Goal: Information Seeking & Learning: Learn about a topic

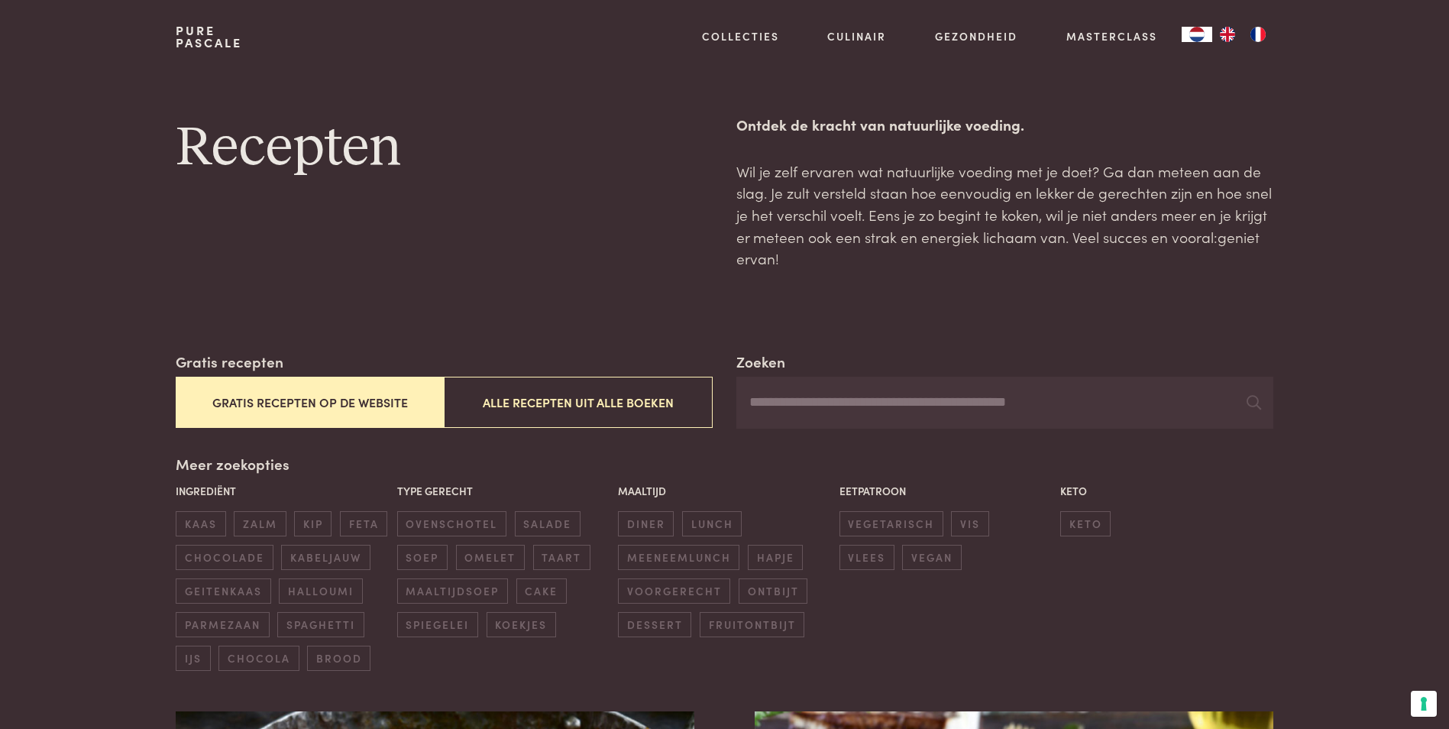
click at [779, 405] on input "Zoeken" at bounding box center [1005, 403] width 536 height 52
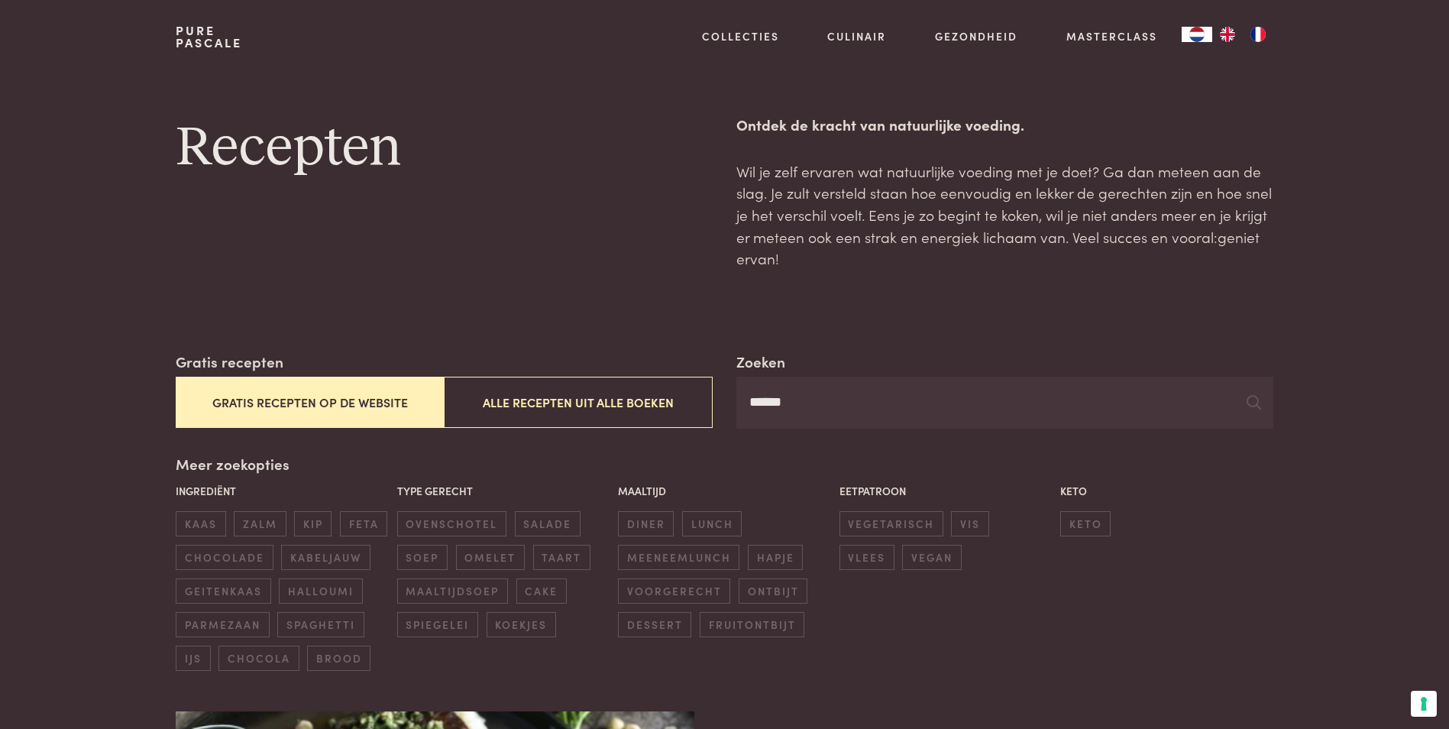
click at [809, 408] on input "******" at bounding box center [1005, 403] width 536 height 52
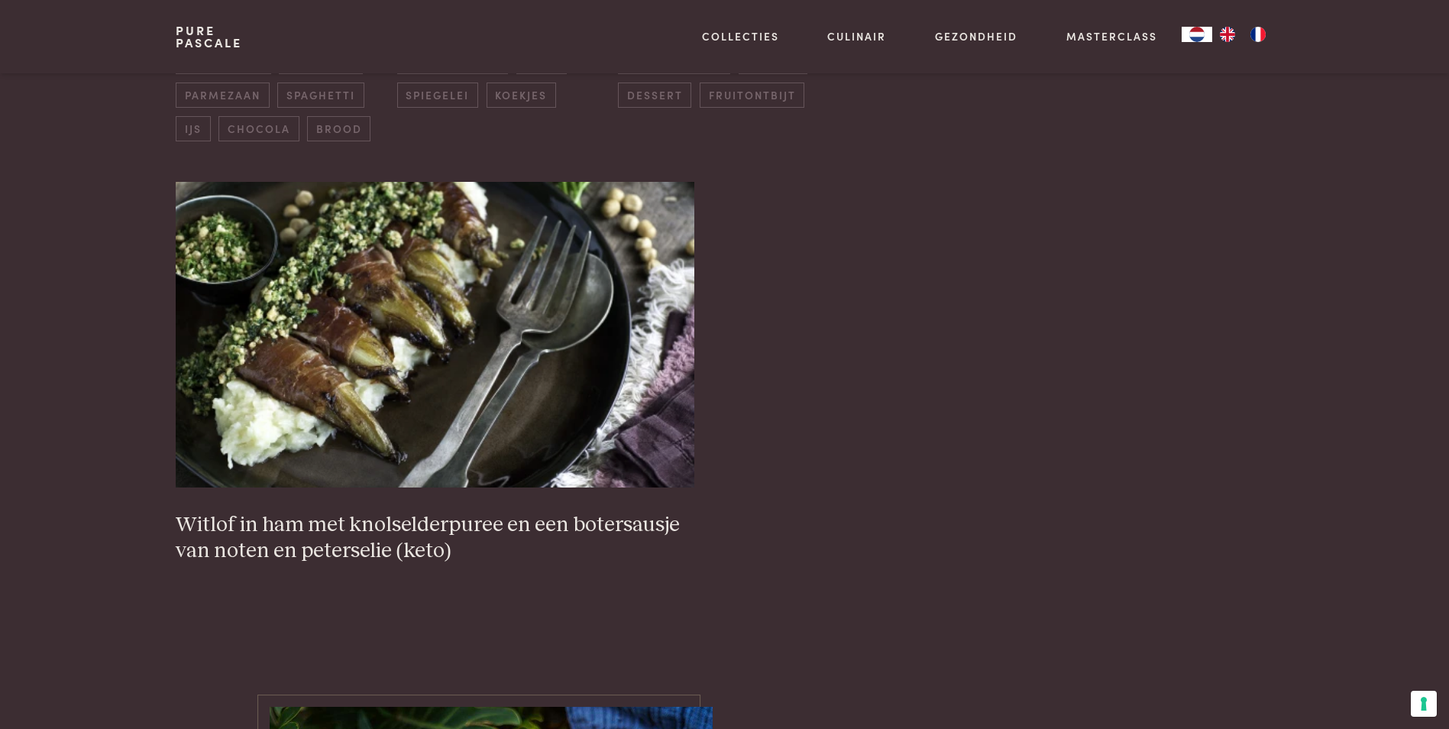
scroll to position [591, 0]
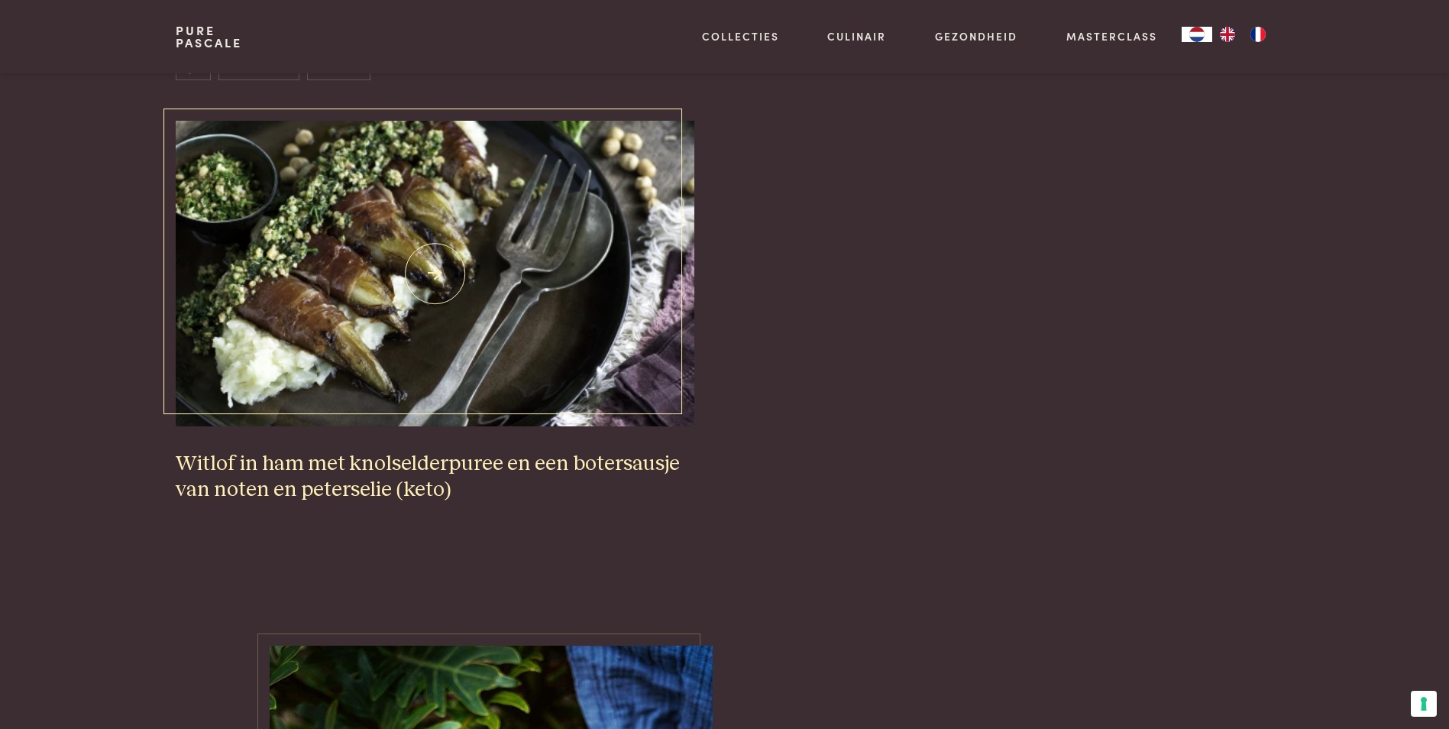
click at [367, 466] on h3 "Witlof in ham met knolselderpuree en een botersausje van noten en peterselie (k…" at bounding box center [435, 477] width 518 height 53
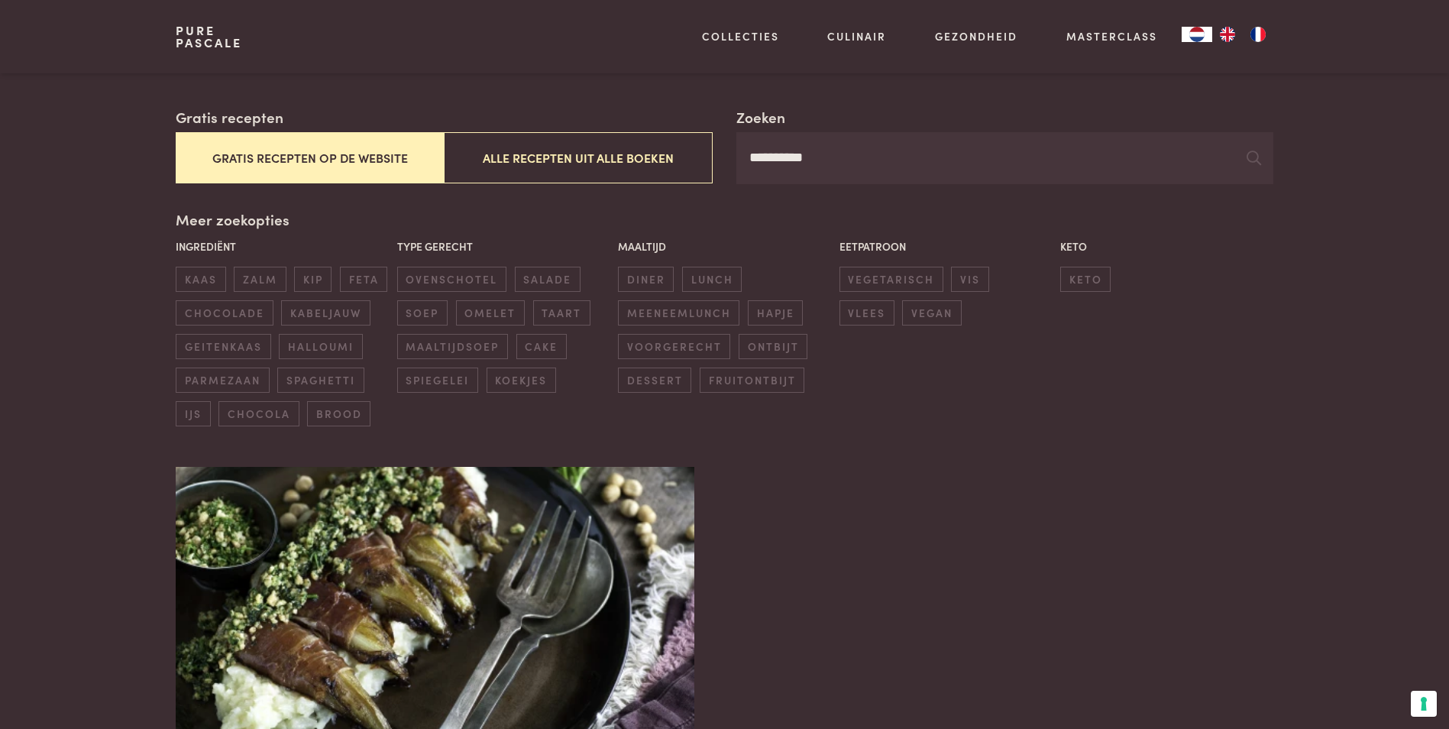
scroll to position [183, 0]
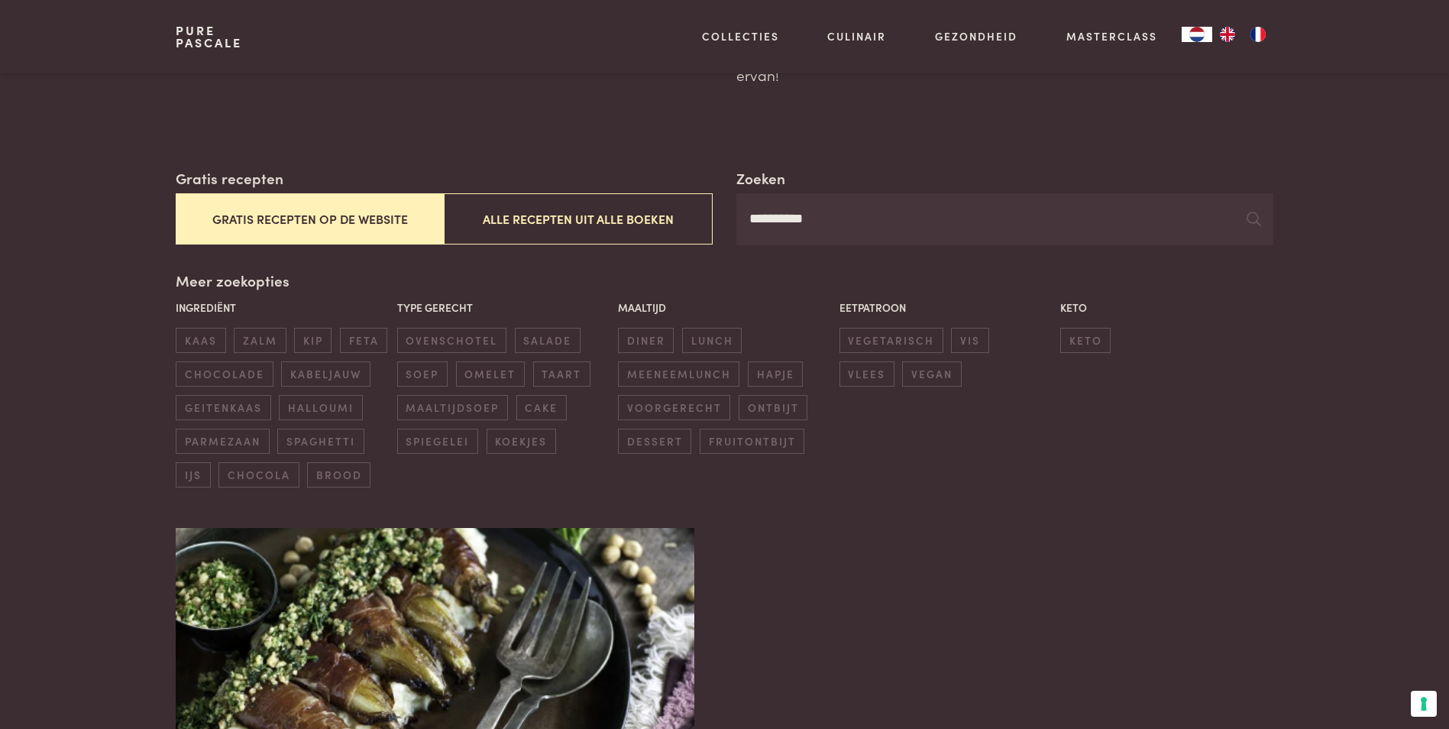
click at [837, 219] on input "**********" at bounding box center [1005, 219] width 536 height 52
type input "*"
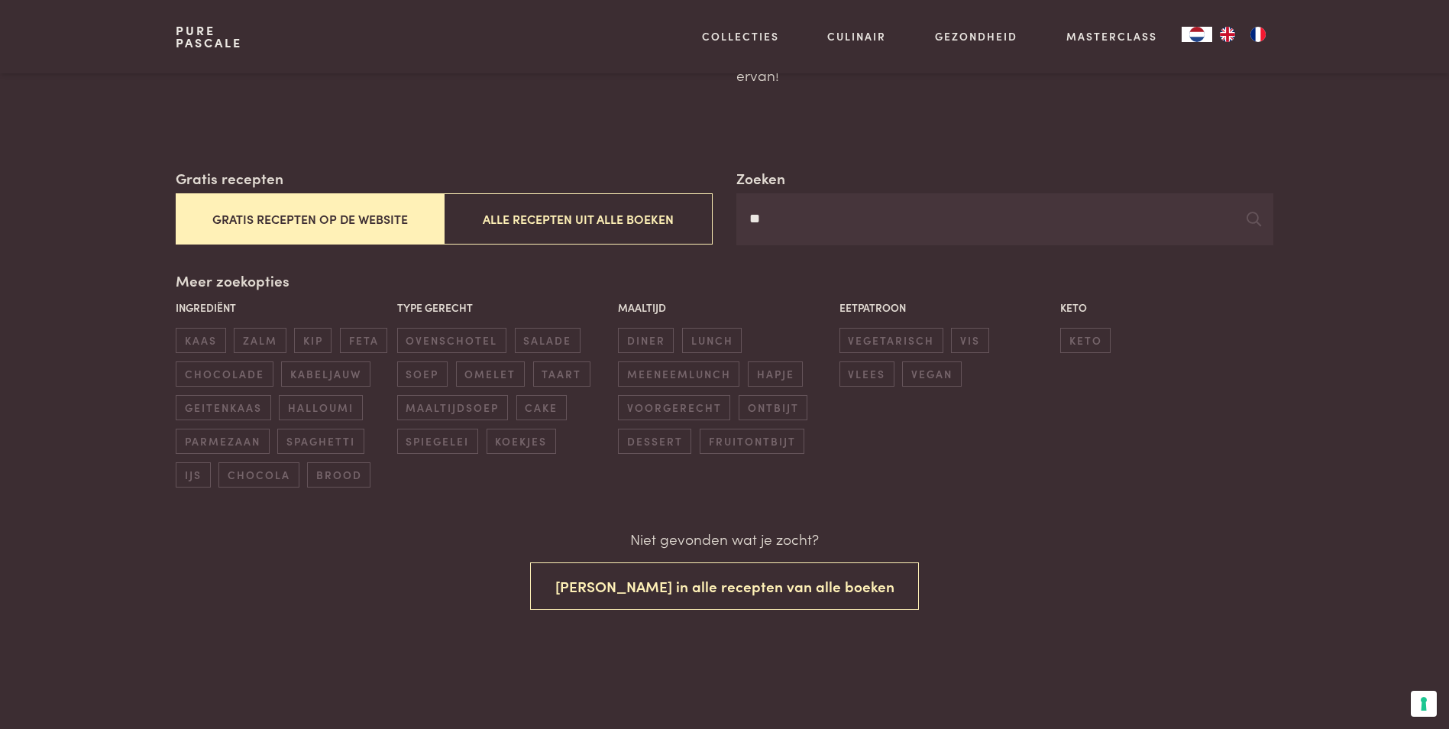
type input "*"
type input "*******"
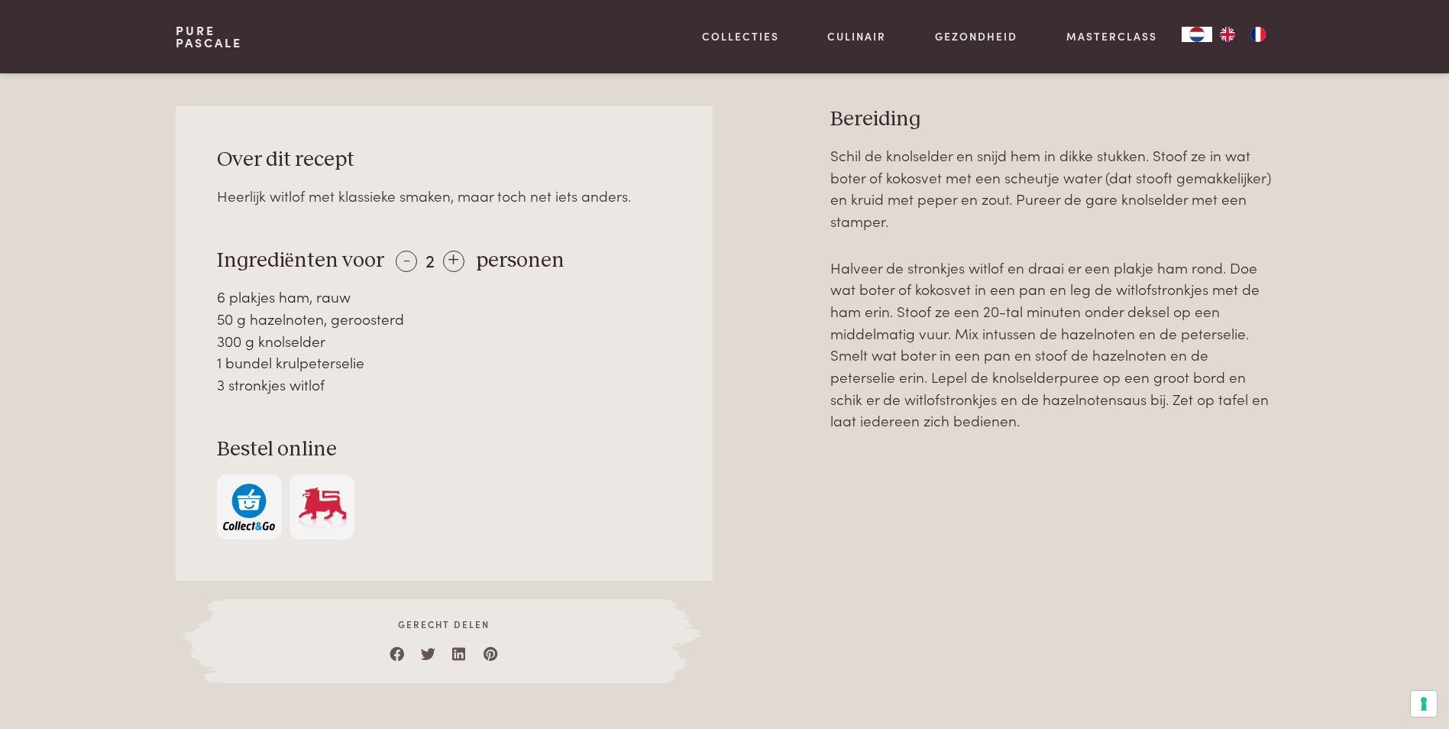
scroll to position [682, 0]
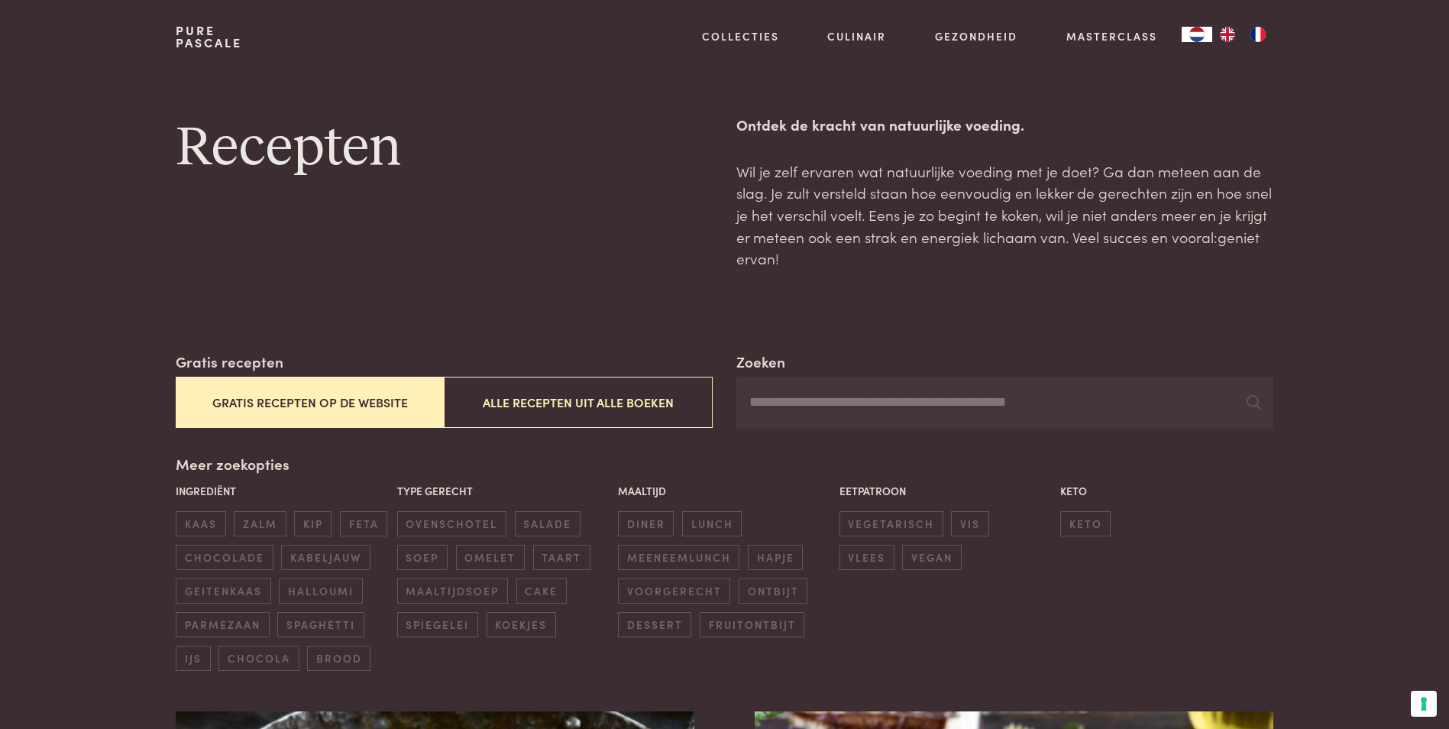
click at [749, 414] on input "Zoeken" at bounding box center [1005, 403] width 536 height 52
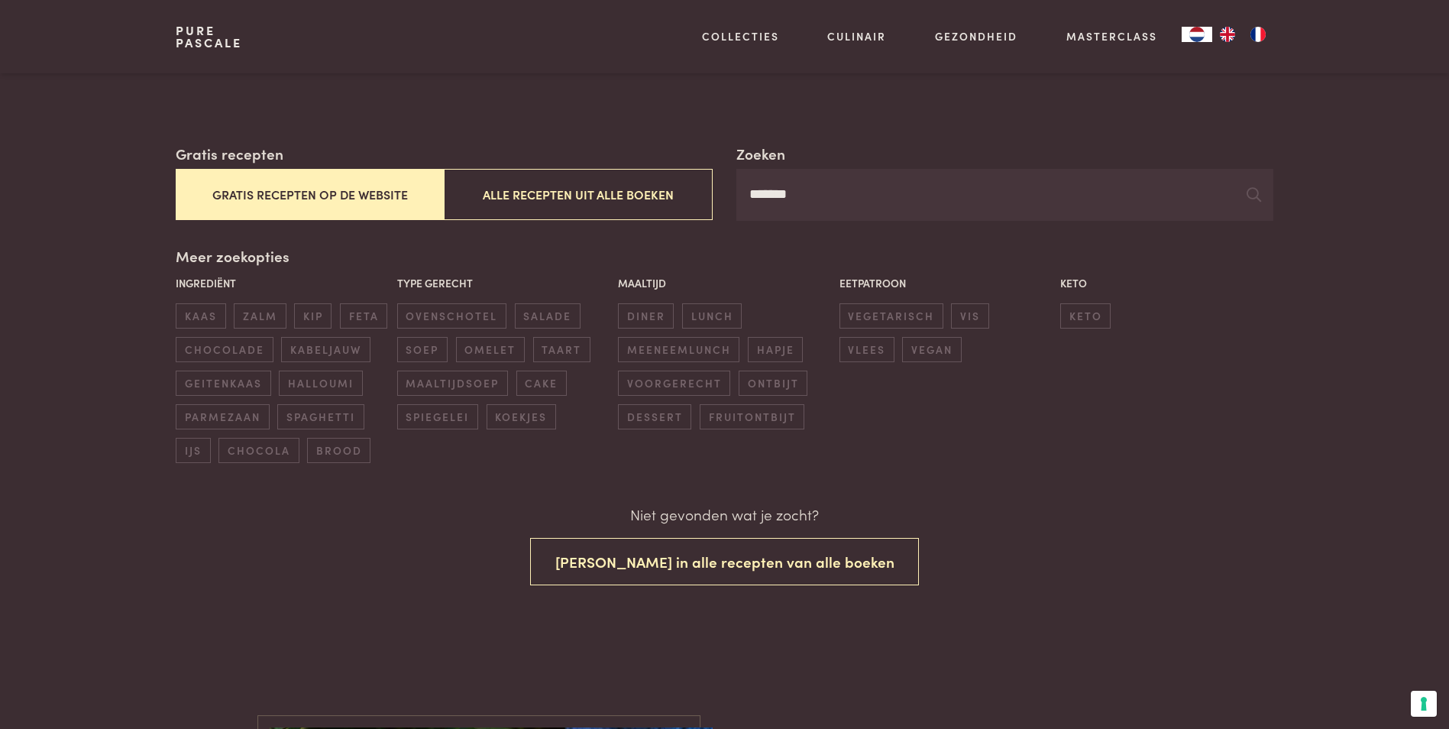
scroll to position [214, 0]
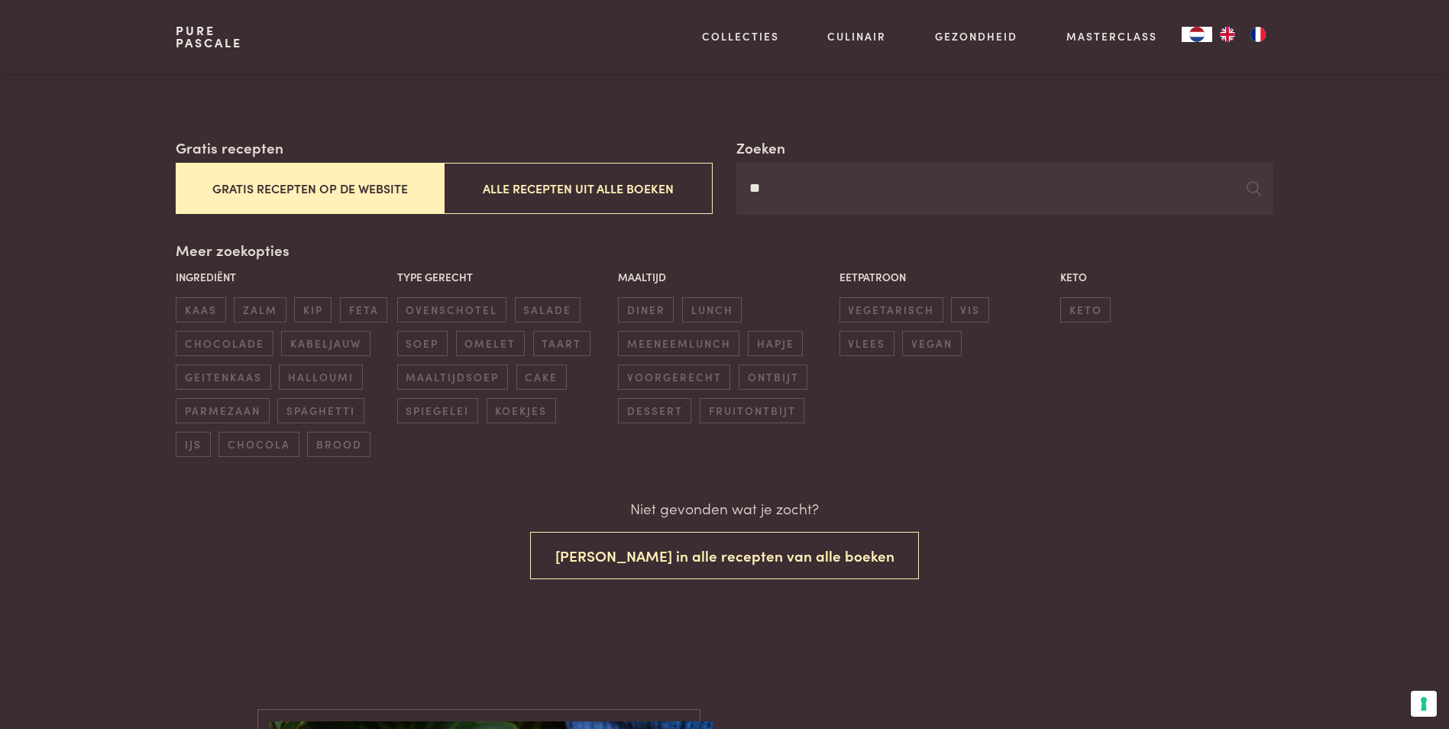
type input "*"
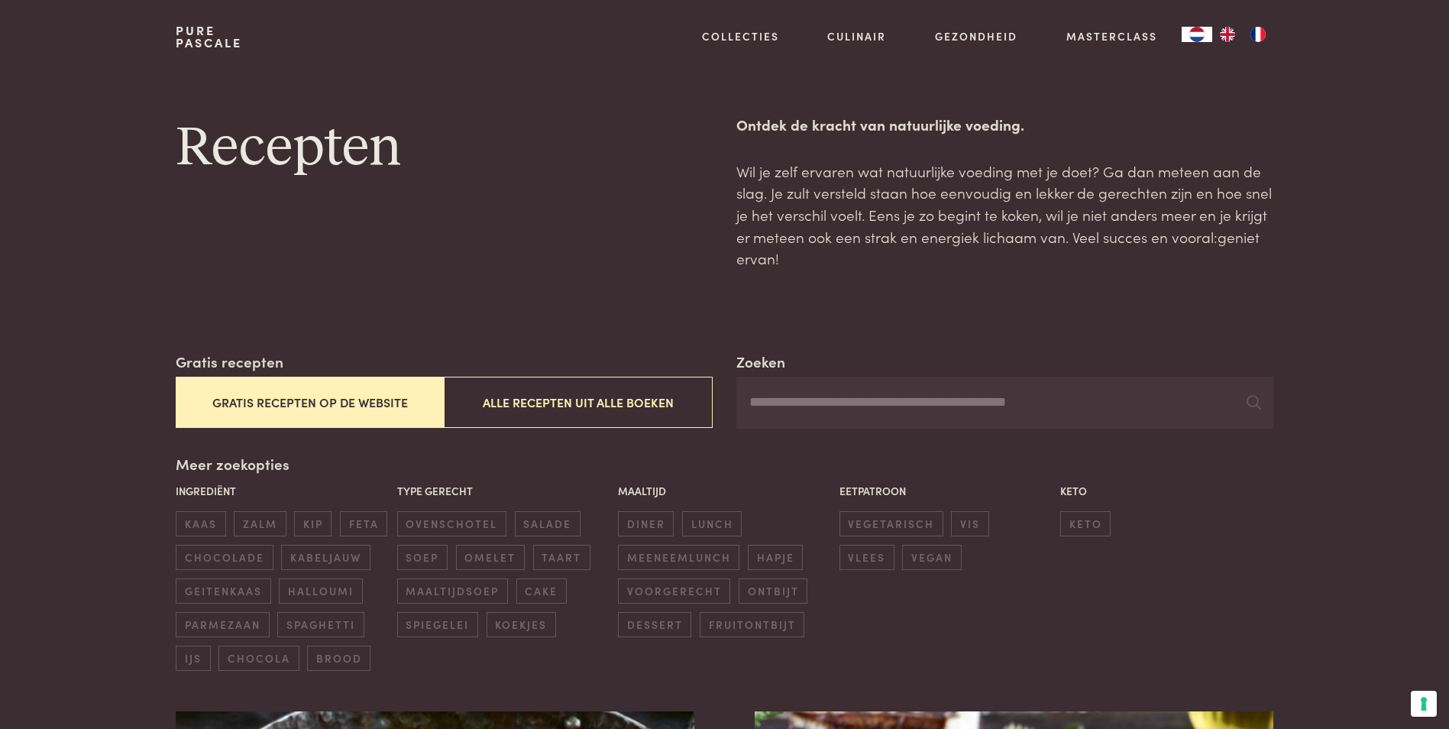
click at [764, 410] on input "Zoeken" at bounding box center [1005, 403] width 536 height 52
click at [767, 410] on input "Zoeken" at bounding box center [1005, 403] width 536 height 52
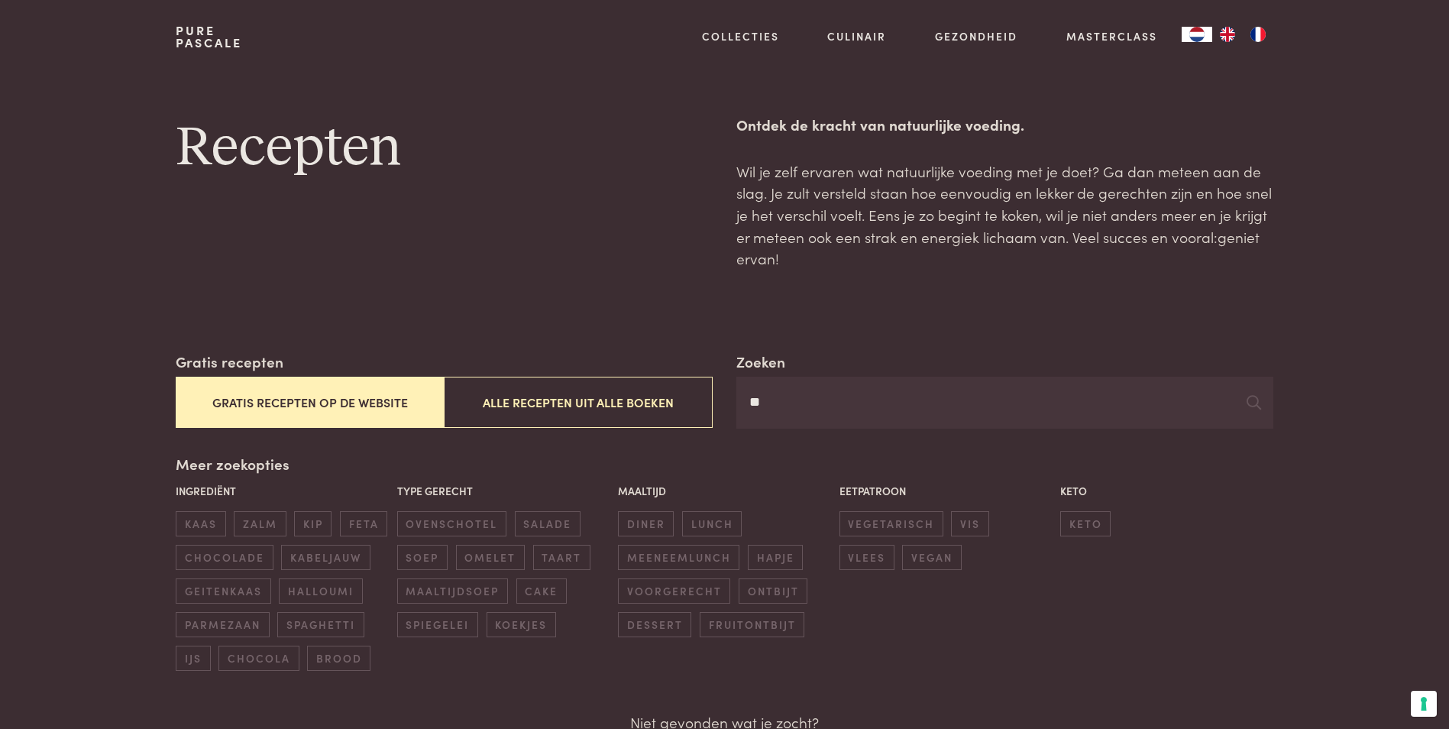
type input "*"
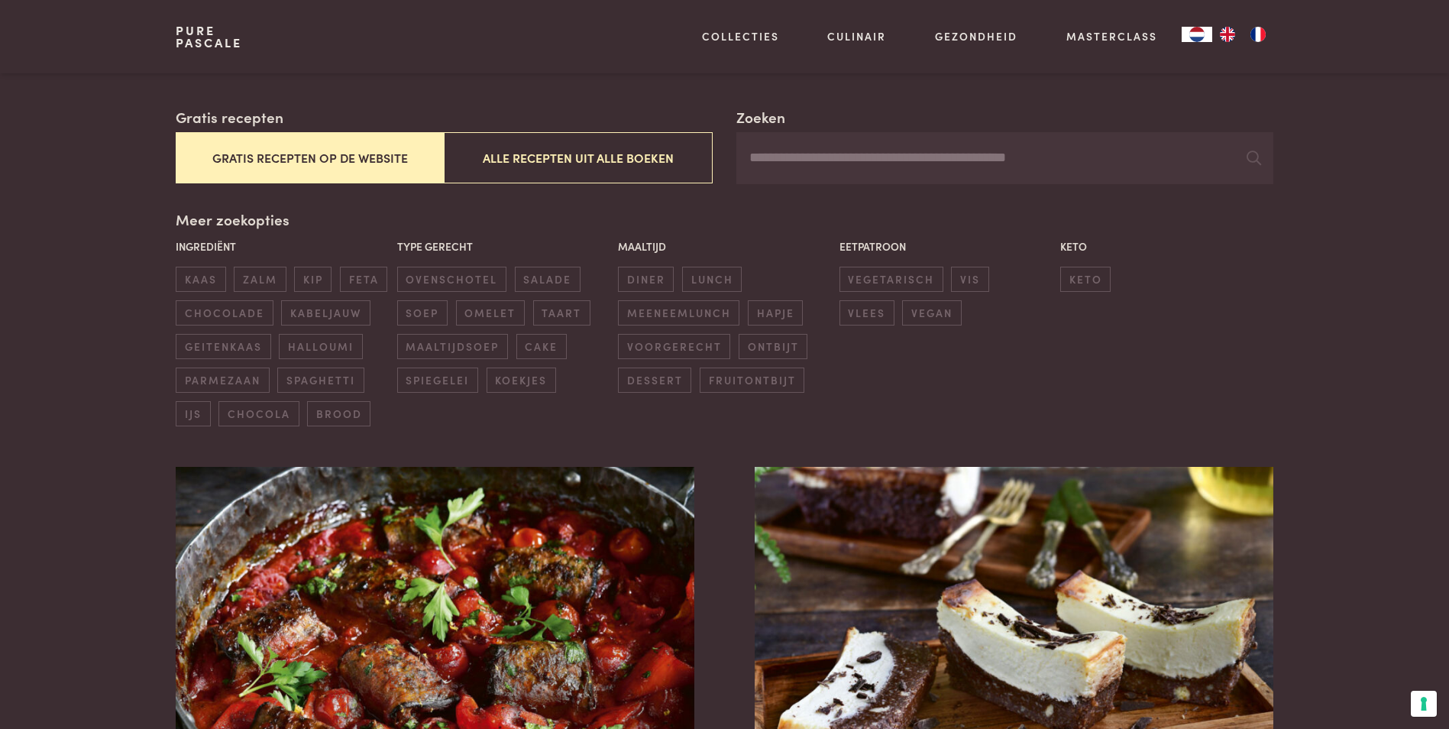
scroll to position [306, 0]
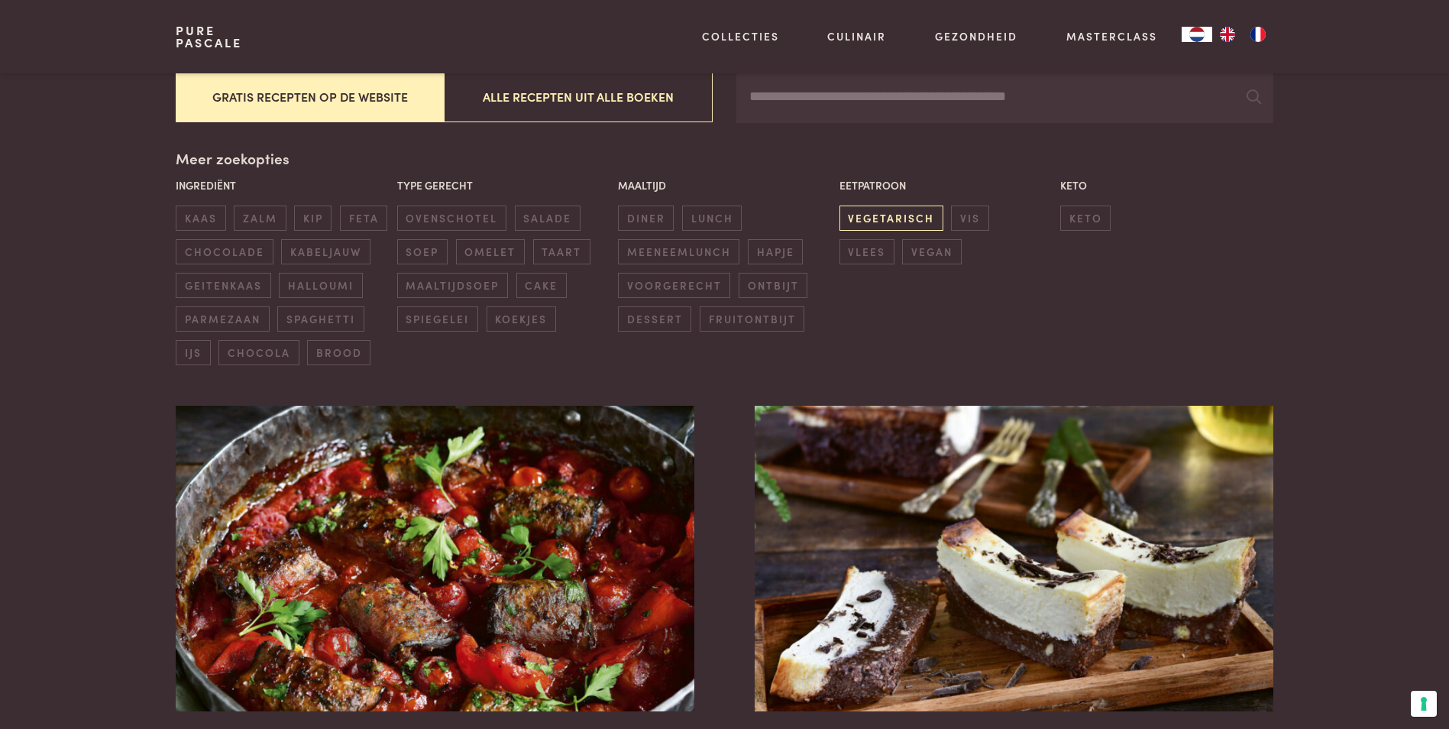
click at [905, 216] on span "vegetarisch" at bounding box center [892, 218] width 104 height 25
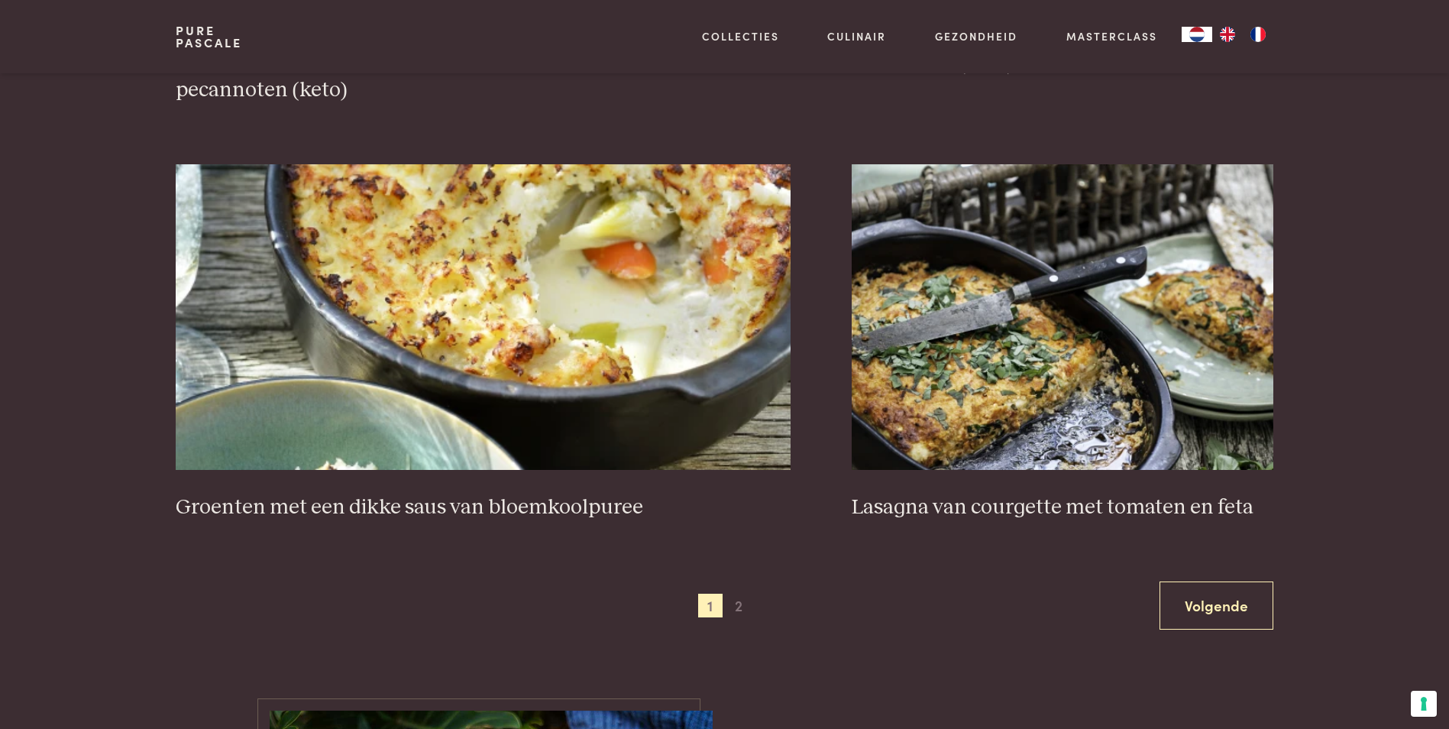
scroll to position [2684, 0]
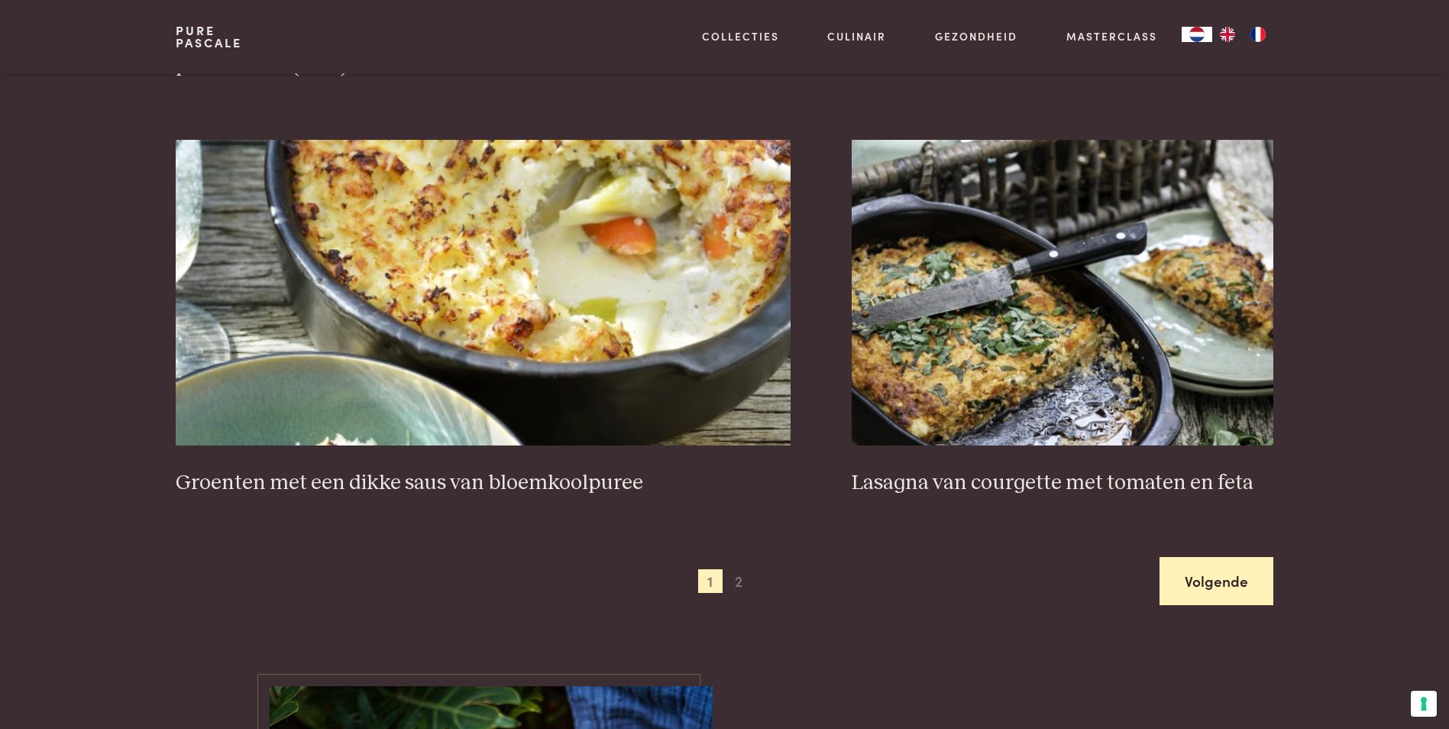
click at [1208, 583] on link "Volgende" at bounding box center [1217, 581] width 114 height 48
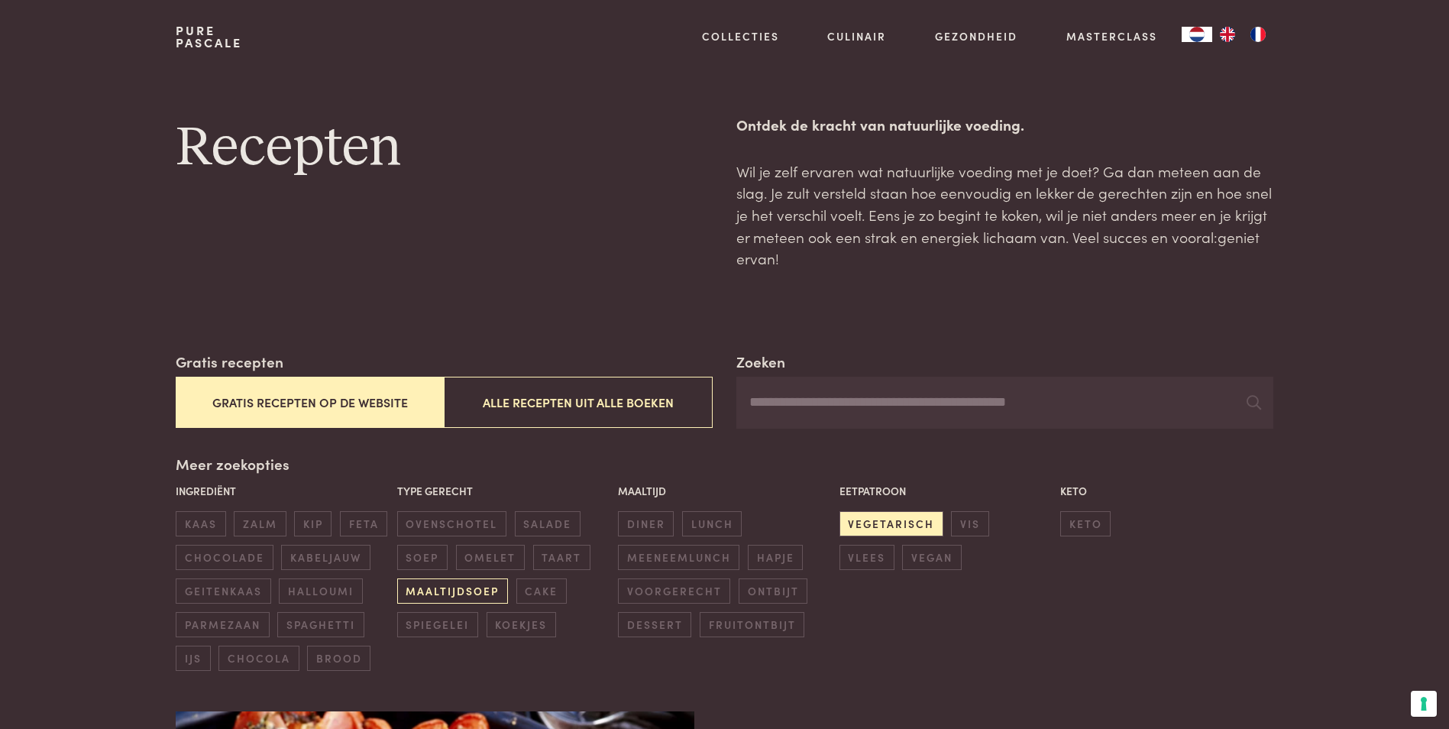
click at [442, 598] on span "maaltijdsoep" at bounding box center [452, 590] width 111 height 25
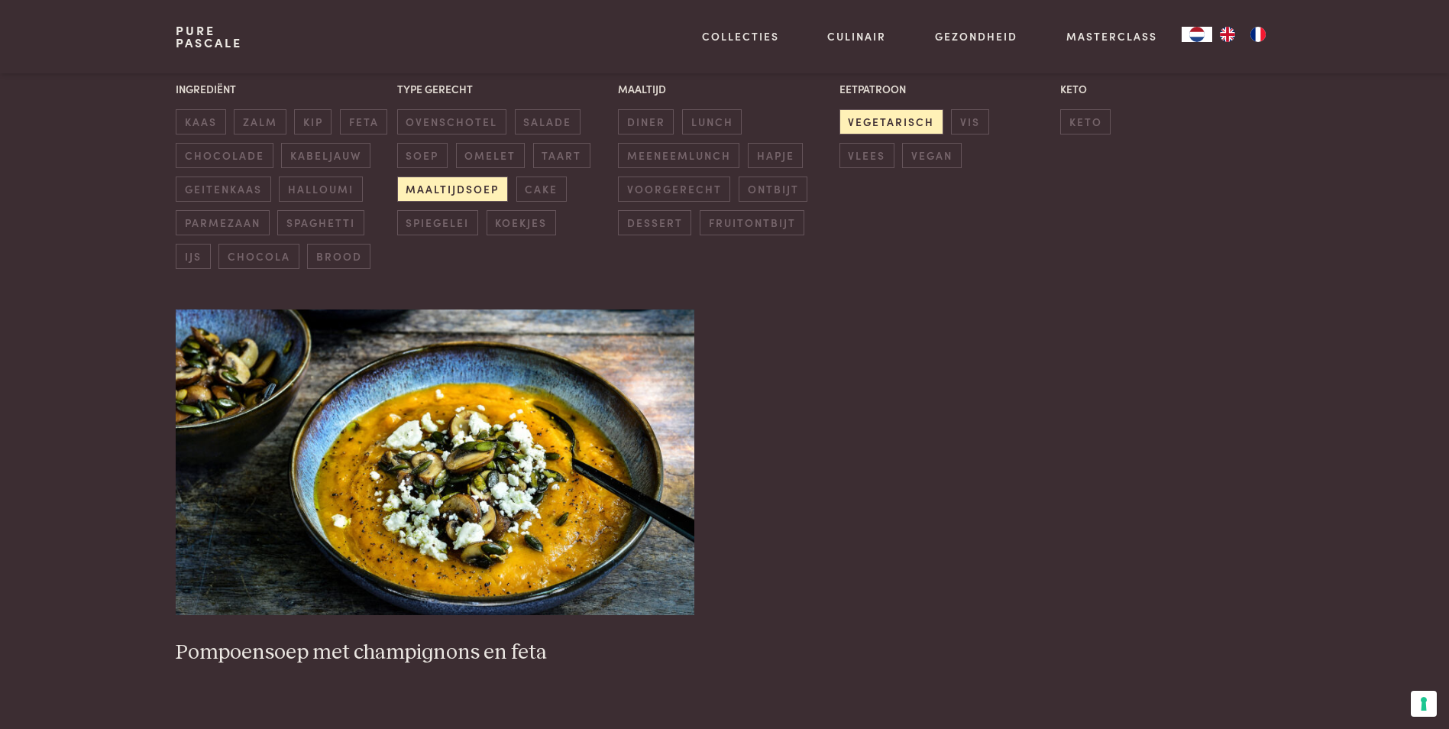
scroll to position [290, 0]
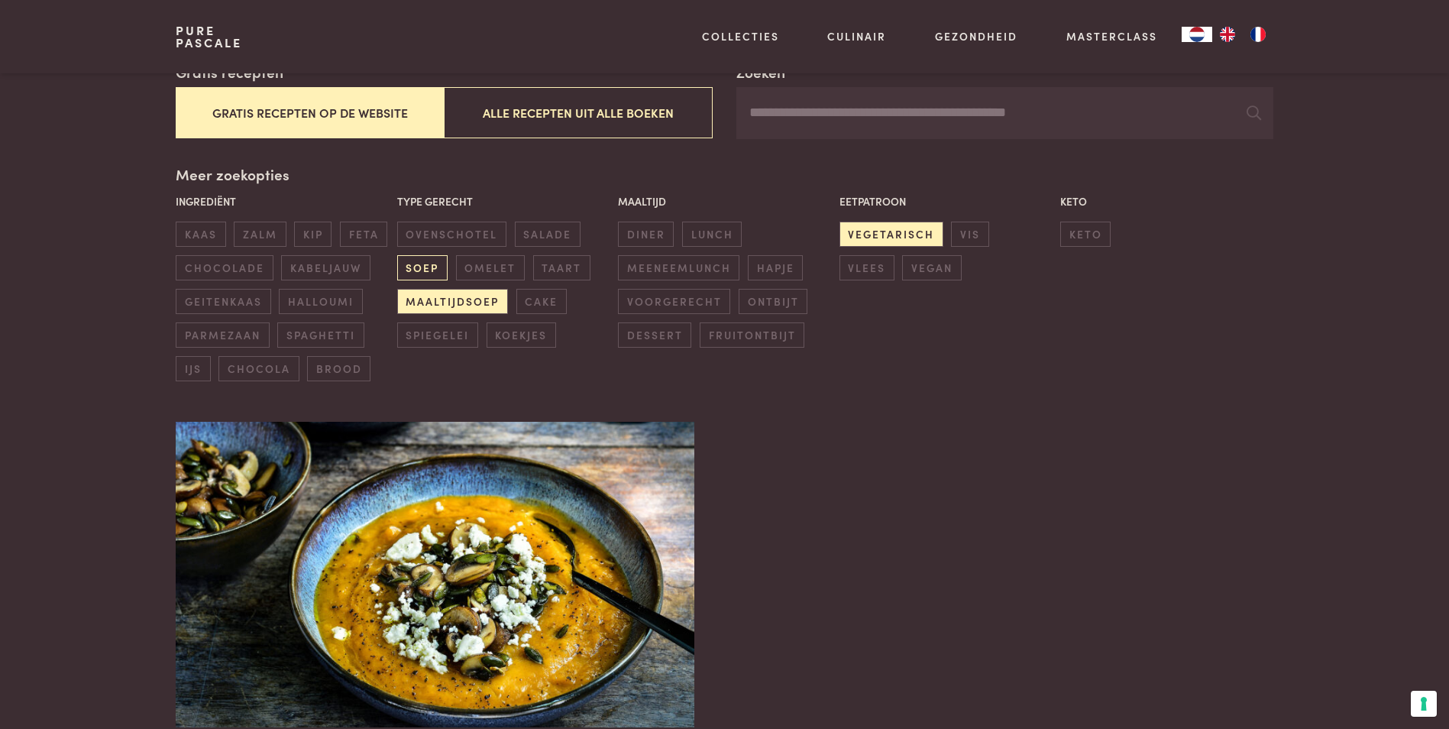
click at [425, 265] on span "soep" at bounding box center [422, 267] width 50 height 25
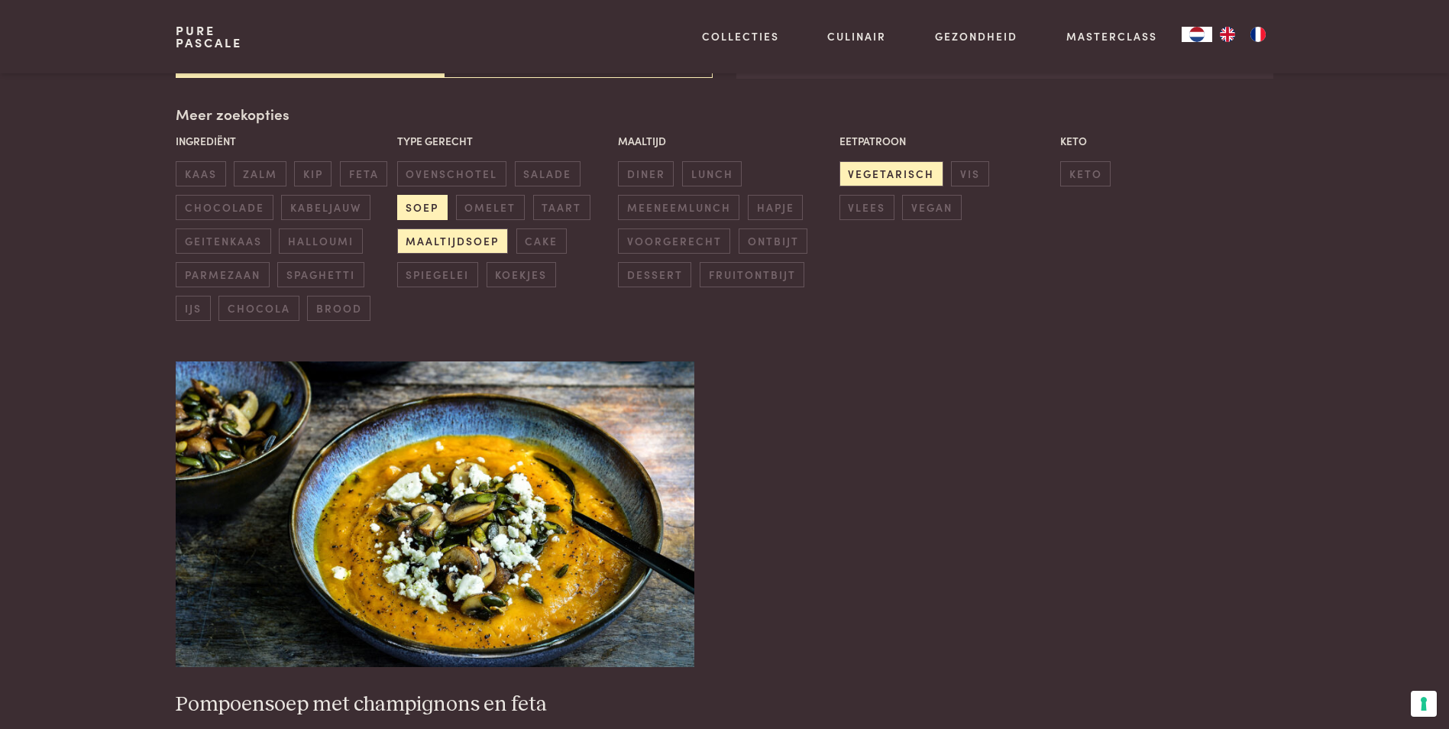
scroll to position [351, 0]
click at [888, 167] on span "vegetarisch" at bounding box center [892, 172] width 104 height 25
click at [463, 234] on span "maaltijdsoep" at bounding box center [452, 240] width 111 height 25
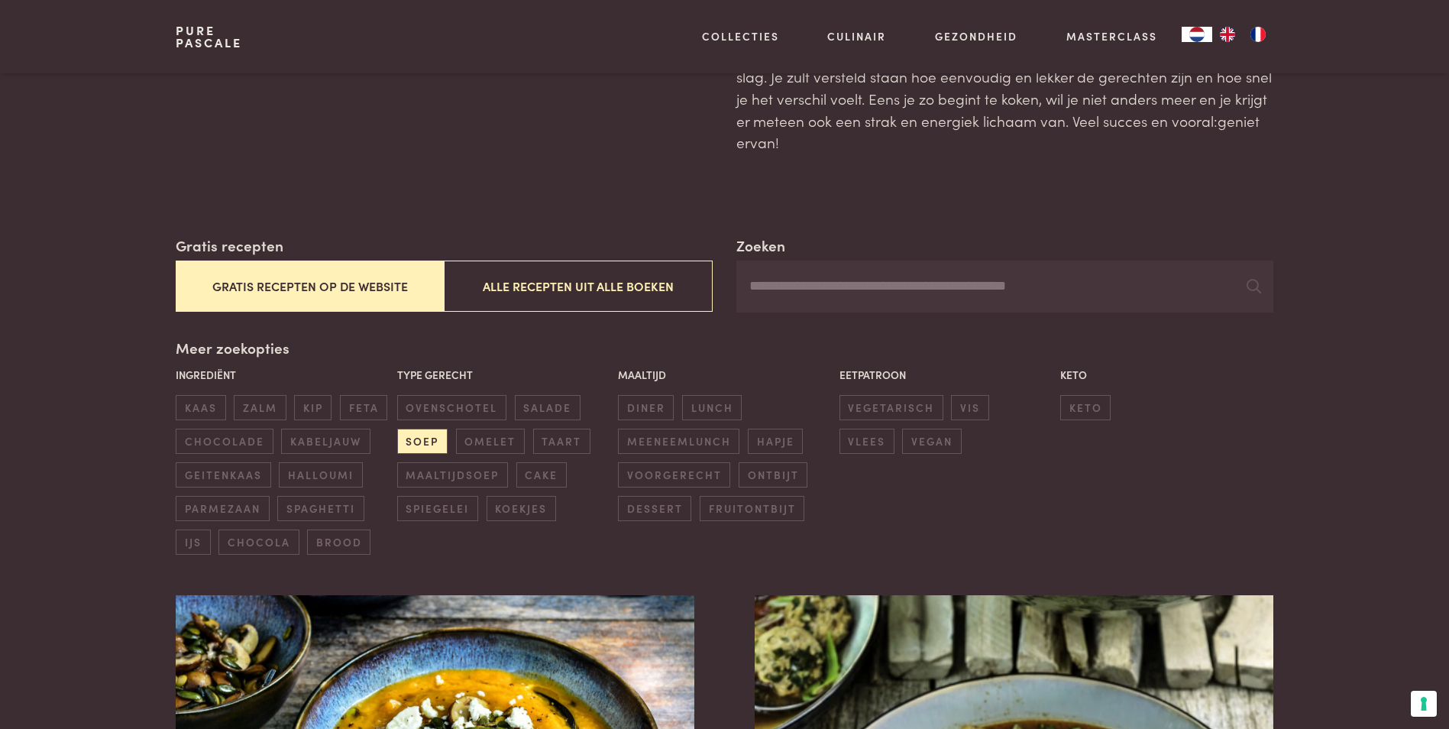
scroll to position [45, 0]
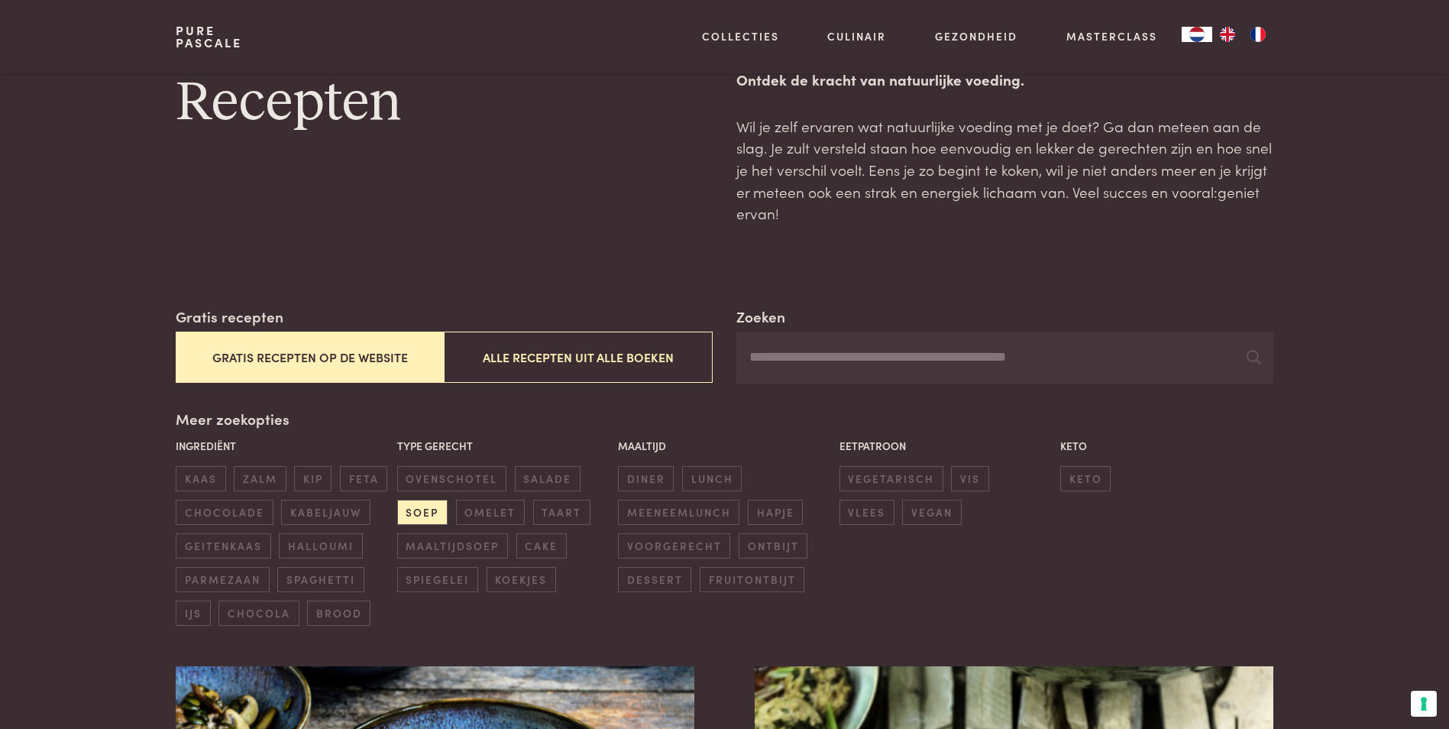
click at [358, 356] on button "Gratis recepten op de website" at bounding box center [310, 357] width 268 height 51
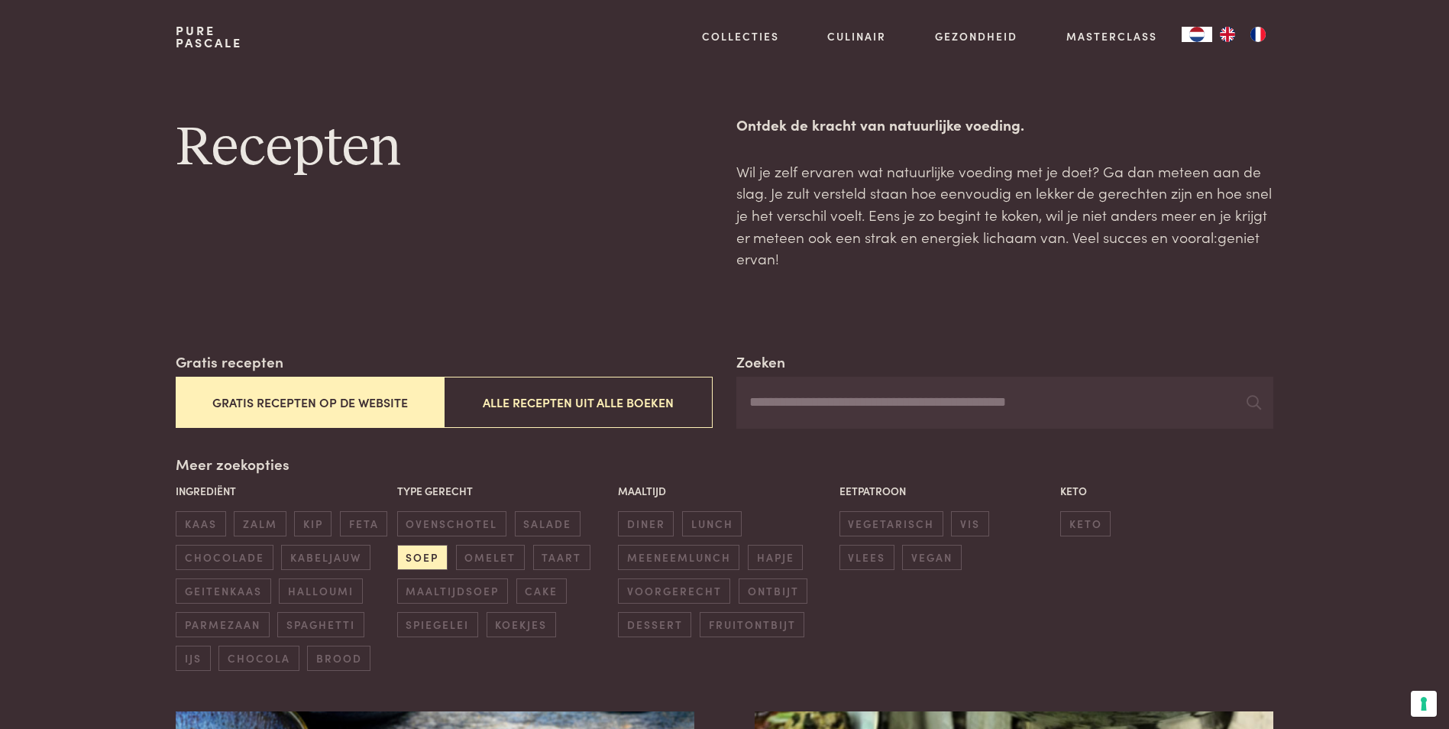
click at [753, 406] on input "Zoeken" at bounding box center [1005, 403] width 536 height 52
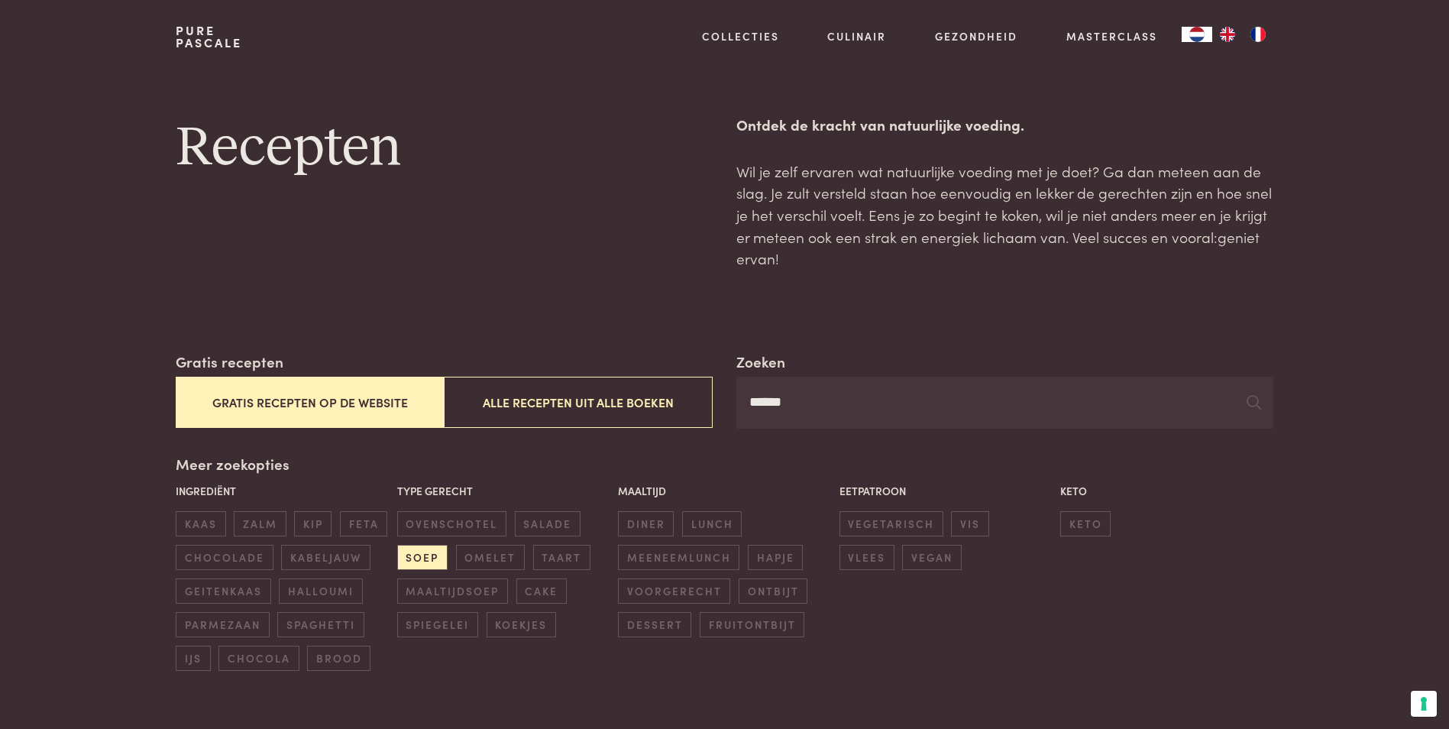
type input "*******"
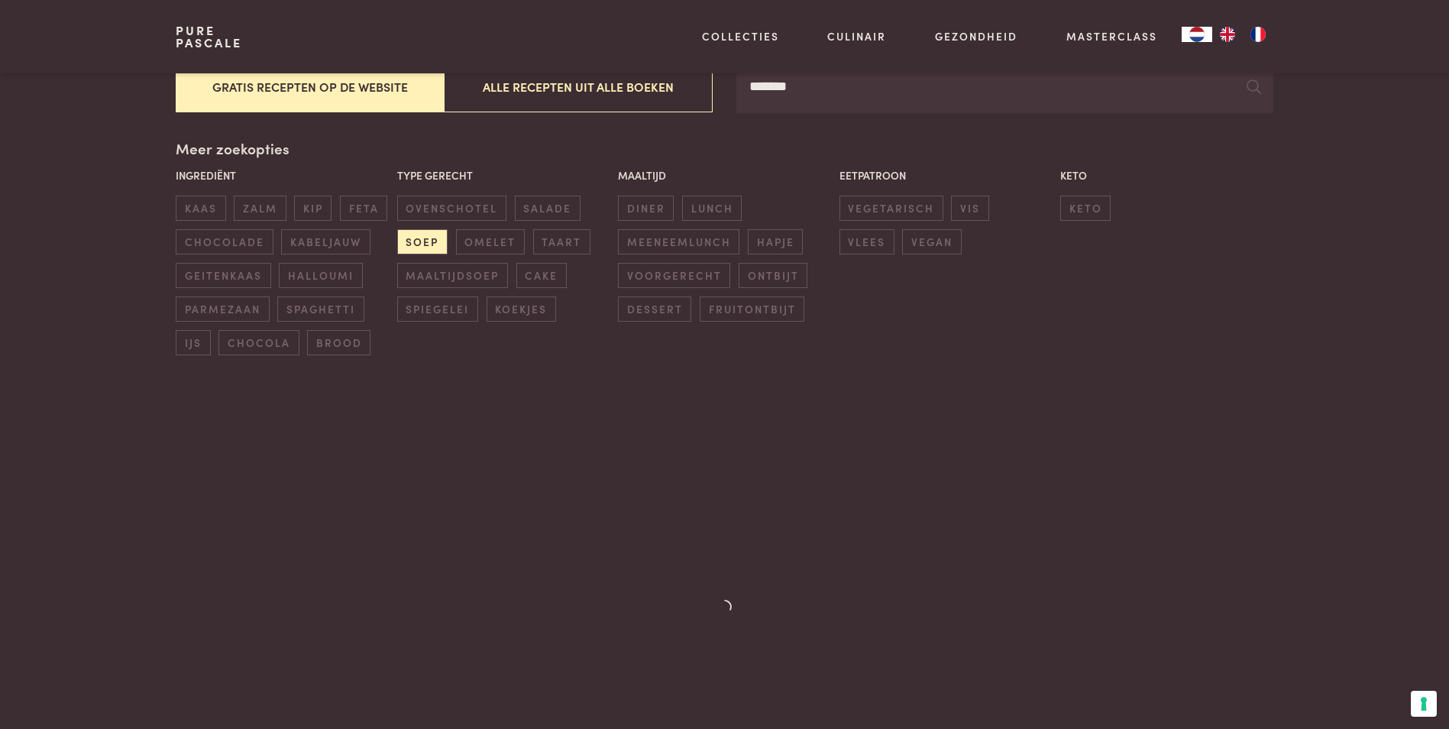
scroll to position [346, 0]
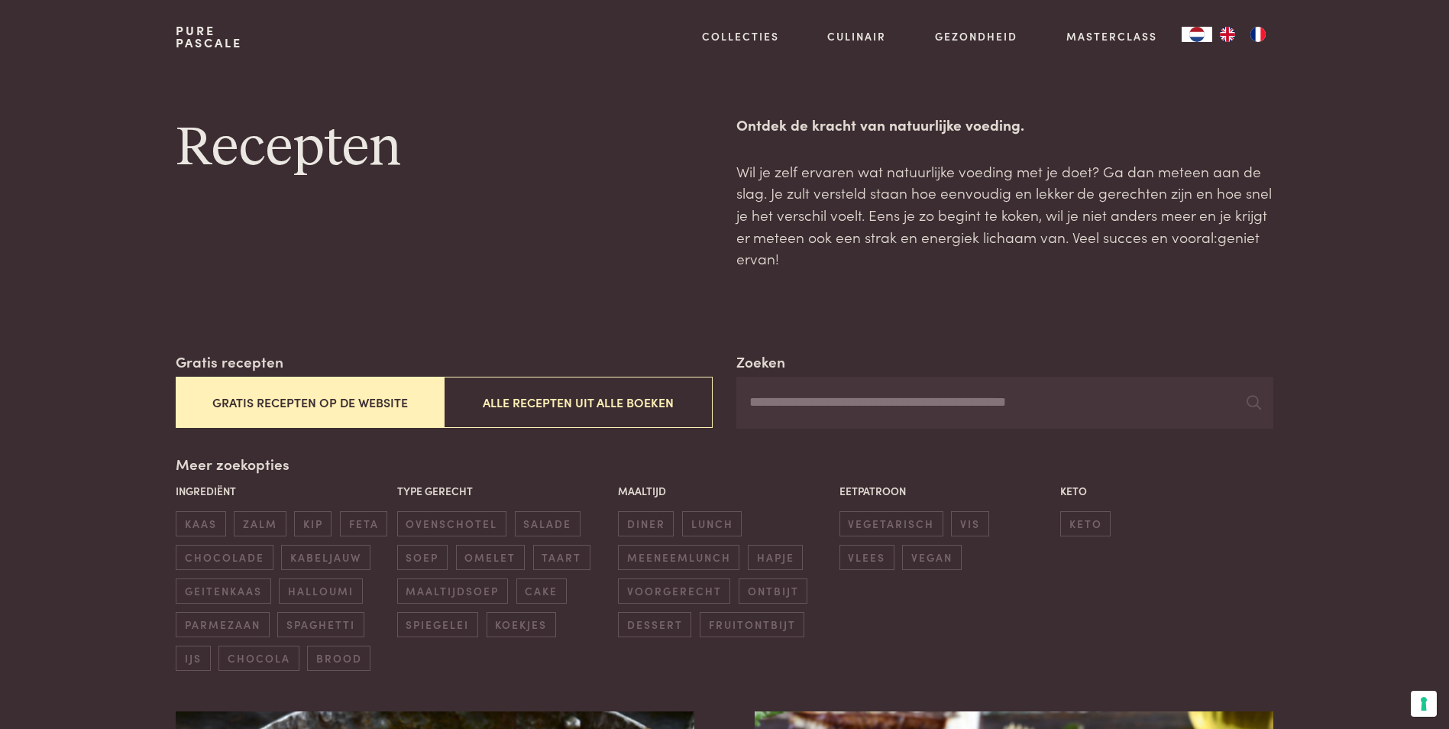
click at [768, 400] on input "Zoeken" at bounding box center [1005, 403] width 536 height 52
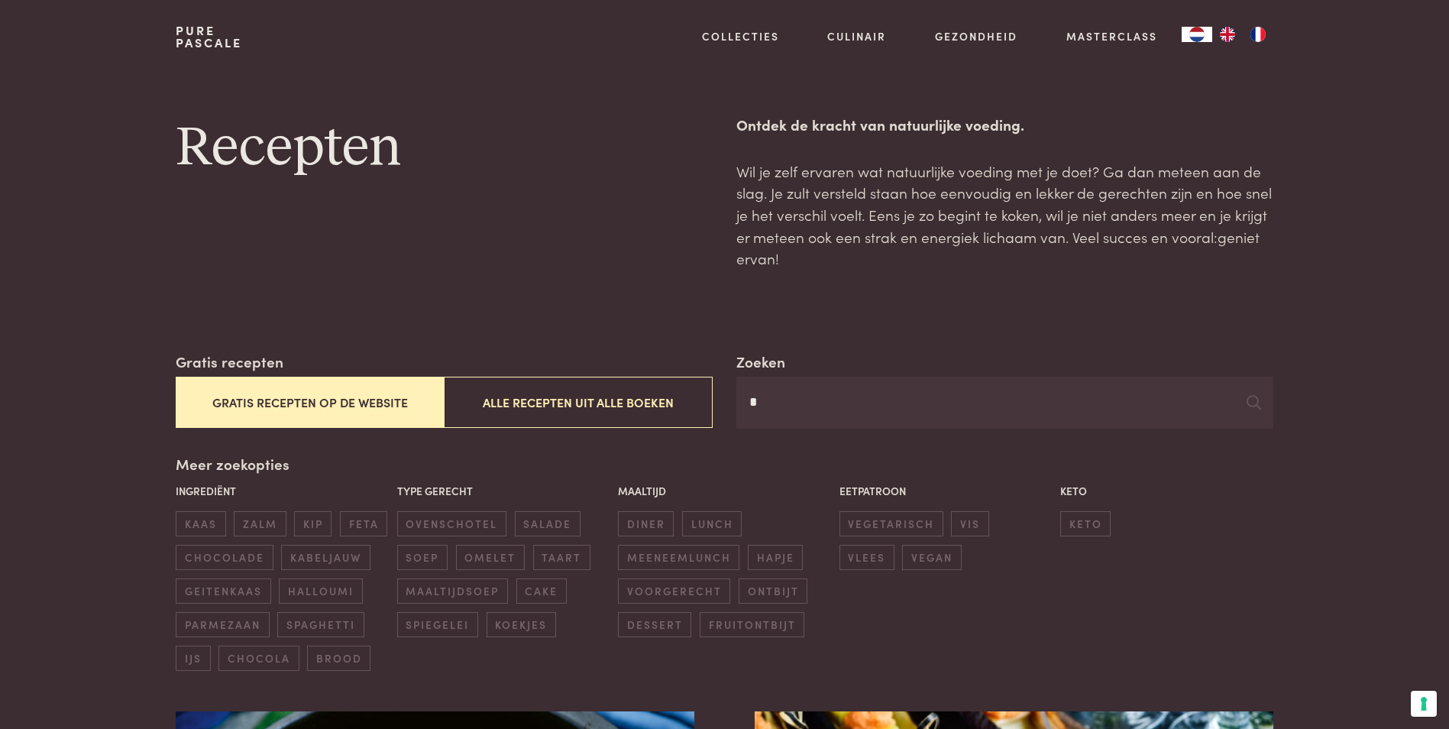
type input "*"
click at [768, 406] on input "*" at bounding box center [1005, 403] width 536 height 52
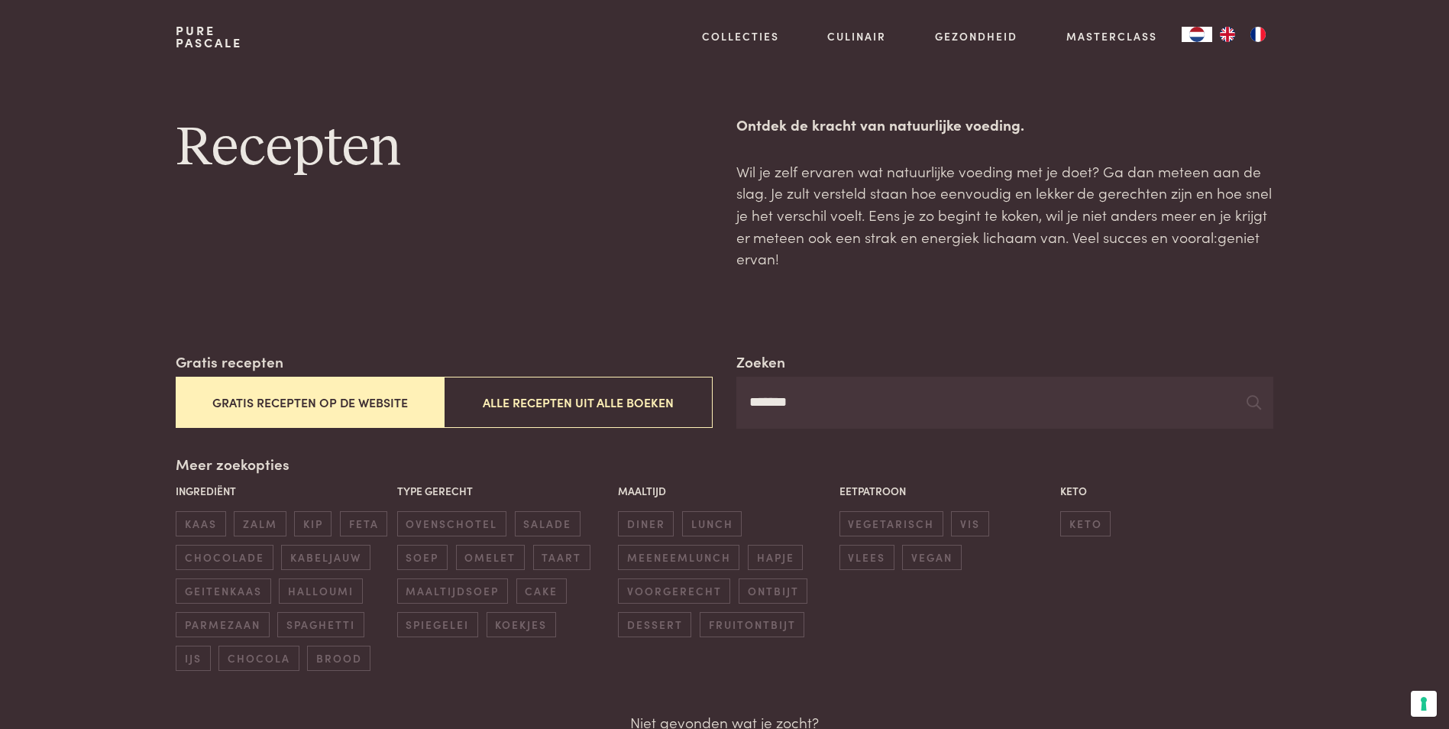
type input "*******"
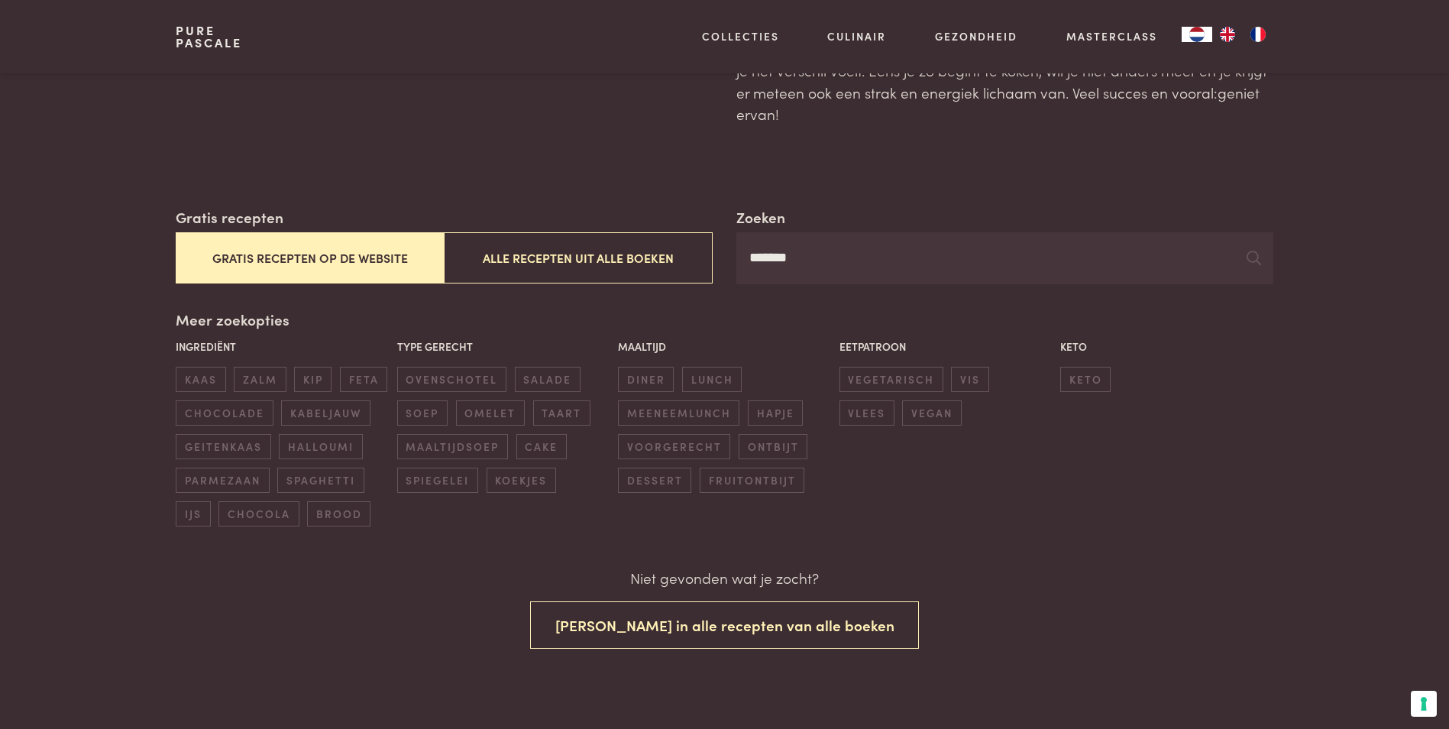
scroll to position [153, 0]
